Goal: Find specific page/section

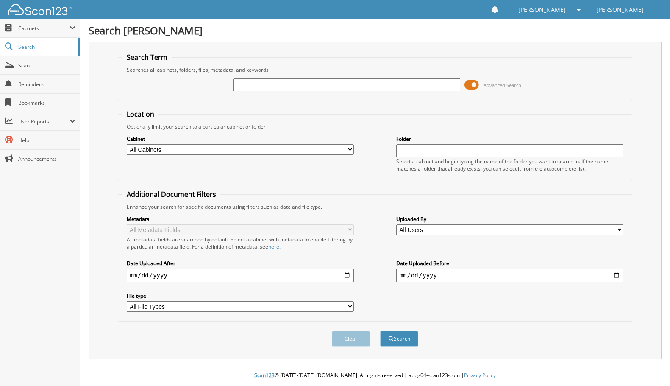
click at [261, 87] on input "text" at bounding box center [347, 84] width 228 height 13
type input "23T2252"
drag, startPoint x: 352, startPoint y: 339, endPoint x: 420, endPoint y: 335, distance: 68.3
click at [423, 335] on div "Clear Search" at bounding box center [375, 338] width 515 height 34
click at [412, 339] on button "Search" at bounding box center [399, 339] width 38 height 16
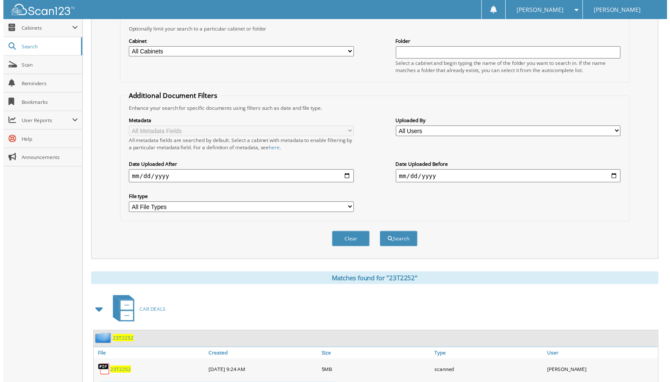
scroll to position [254, 0]
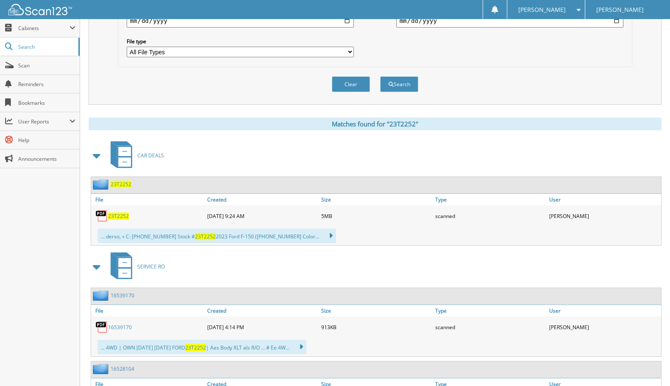
click at [118, 220] on span "23T2252" at bounding box center [118, 215] width 21 height 7
